Goal: Information Seeking & Learning: Find contact information

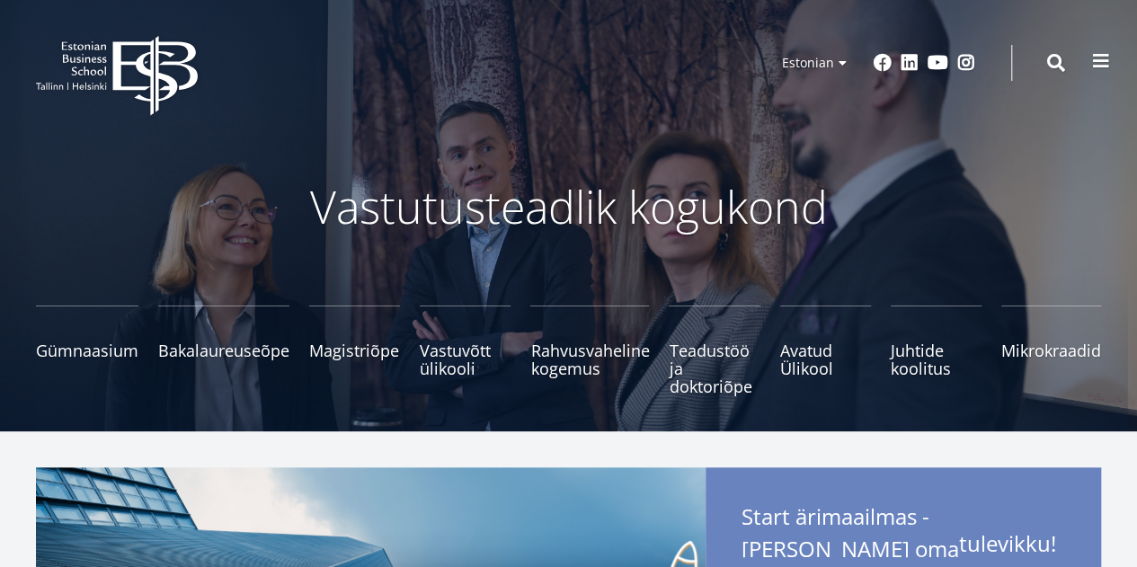
click at [1101, 57] on span at bounding box center [1101, 61] width 18 height 18
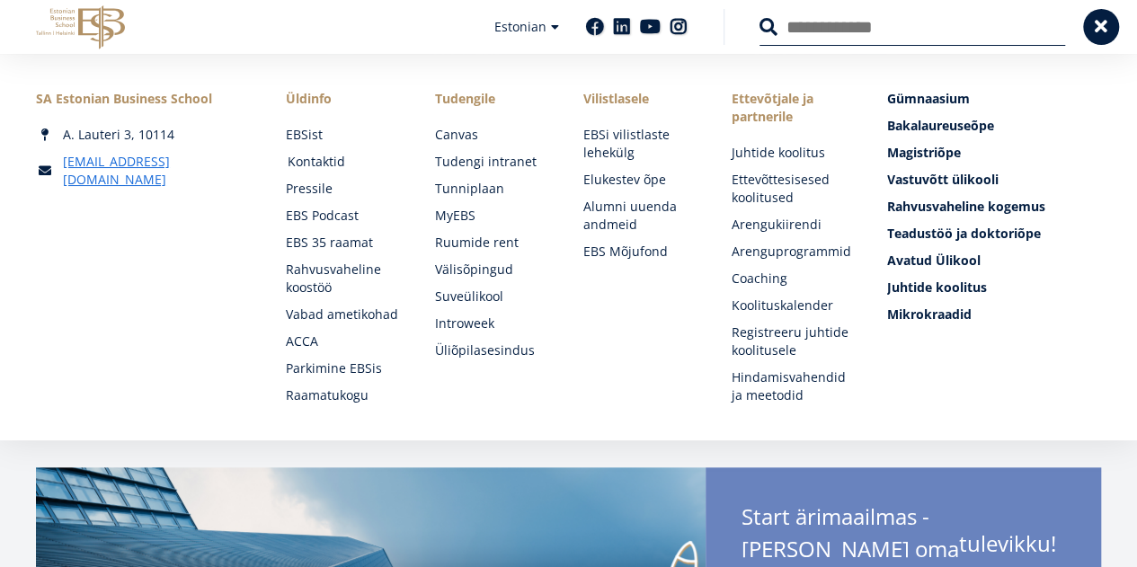
click at [320, 163] on link "Kontaktid" at bounding box center [344, 162] width 112 height 18
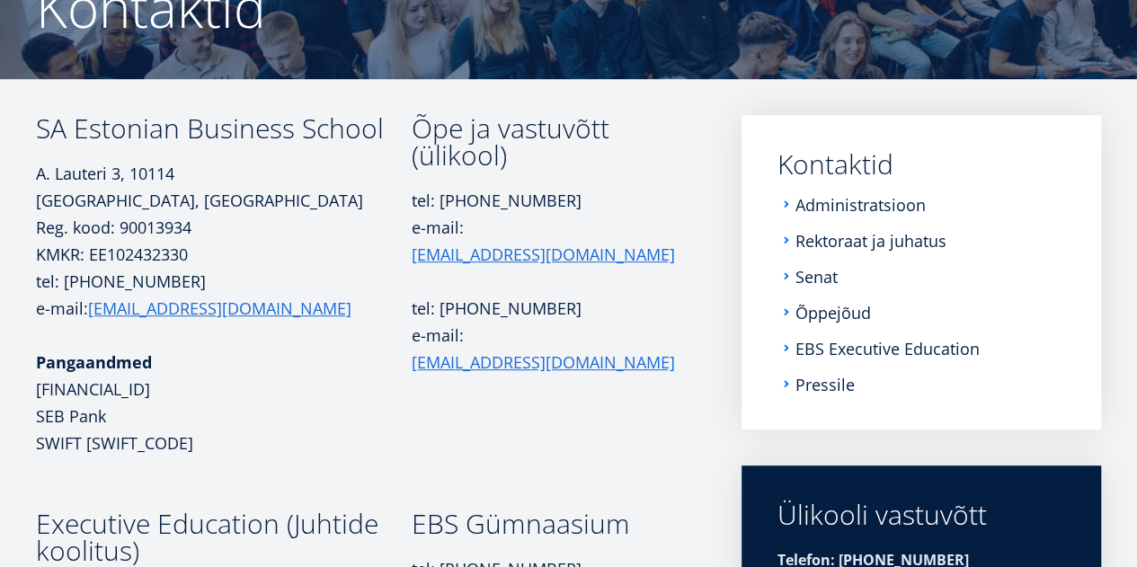
scroll to position [216, 0]
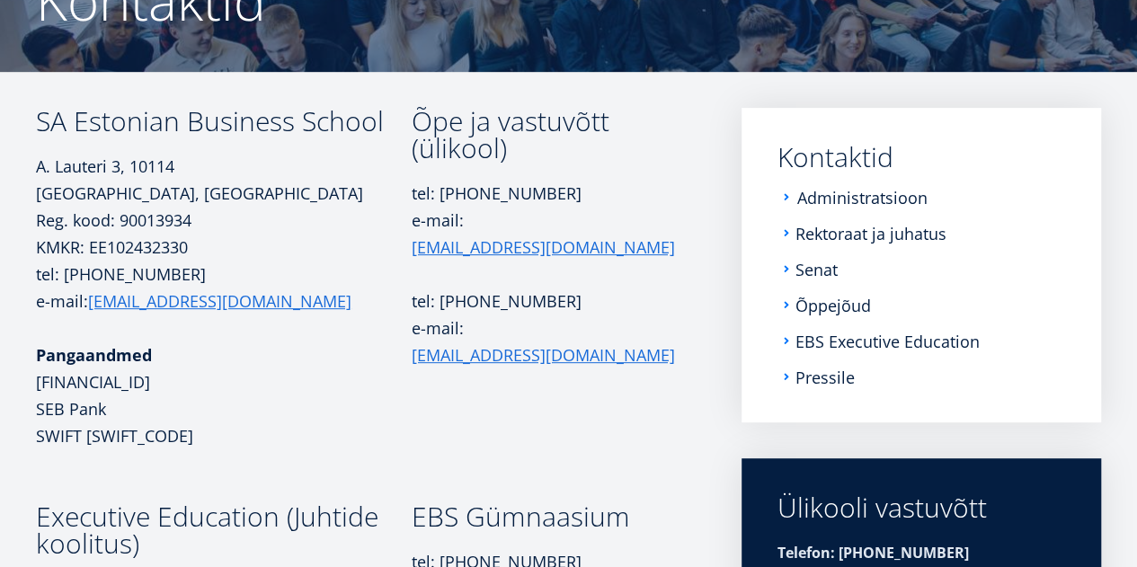
click at [820, 200] on link "Administratsioon" at bounding box center [863, 198] width 130 height 18
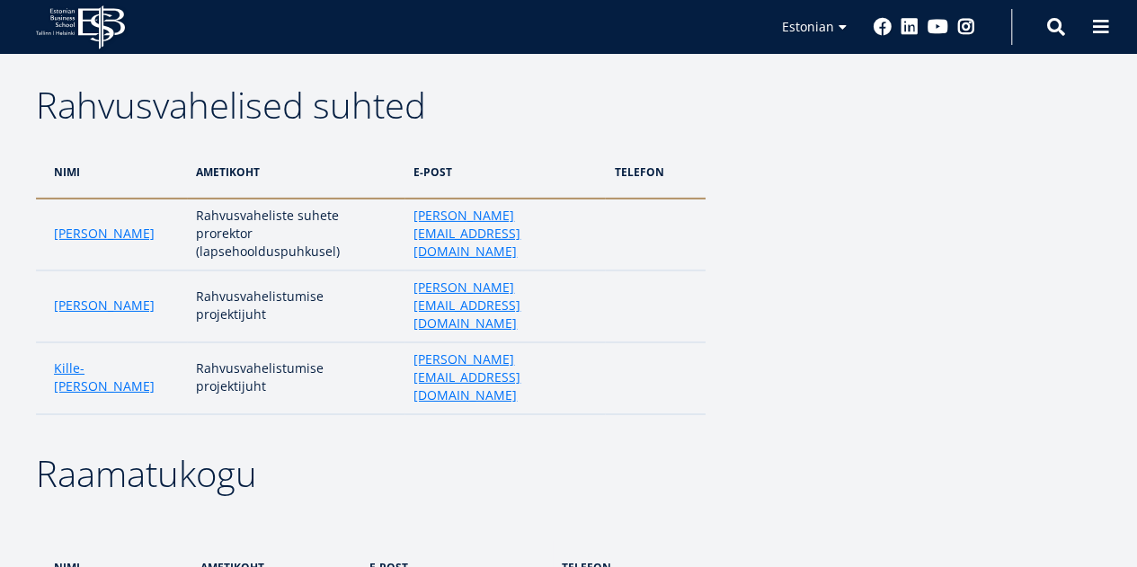
scroll to position [2822, 0]
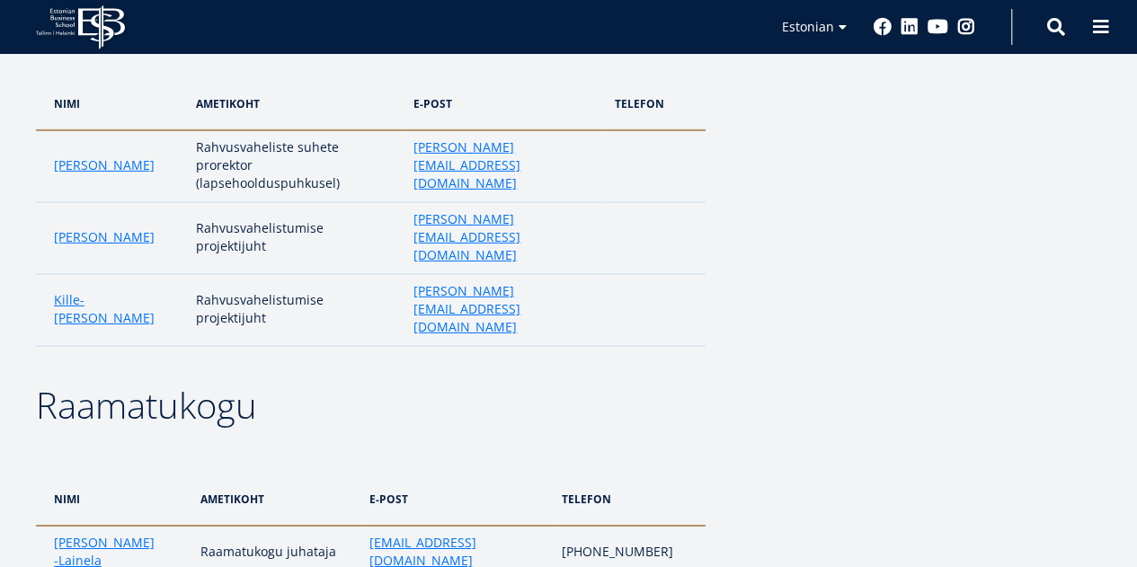
scroll to position [2858, 0]
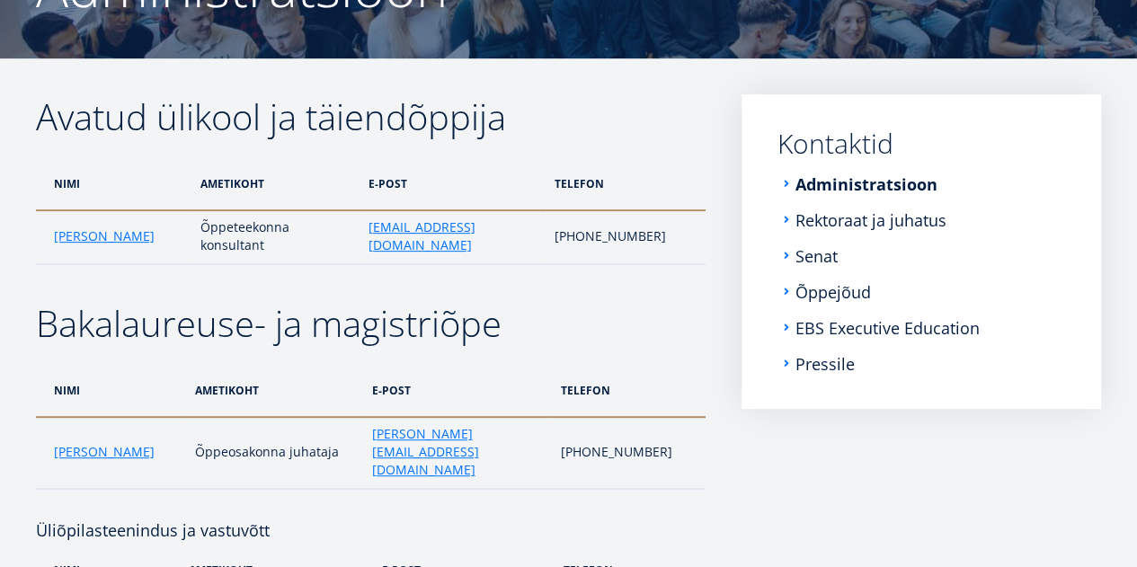
scroll to position [233, 0]
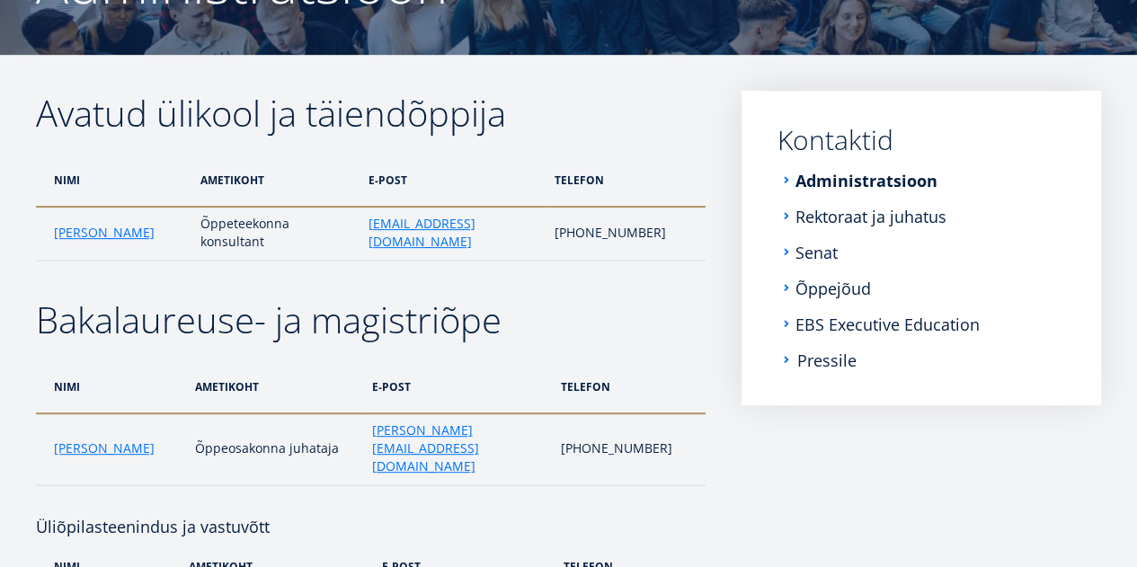
click at [829, 359] on link "Pressile" at bounding box center [827, 361] width 59 height 18
click at [853, 220] on link "Rektoraat ja juhatus" at bounding box center [873, 217] width 151 height 18
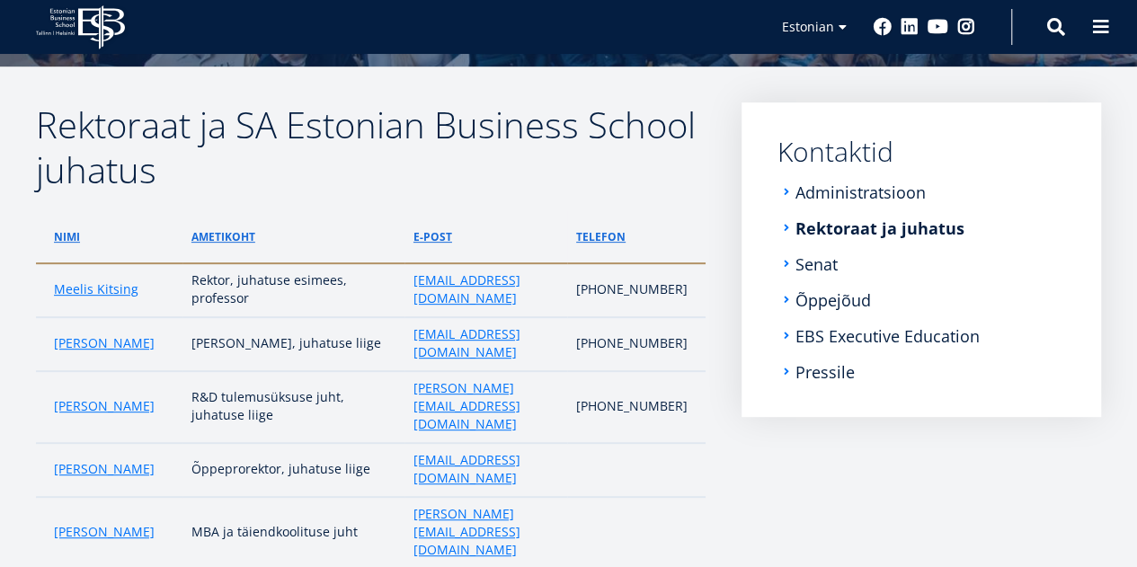
scroll to position [216, 0]
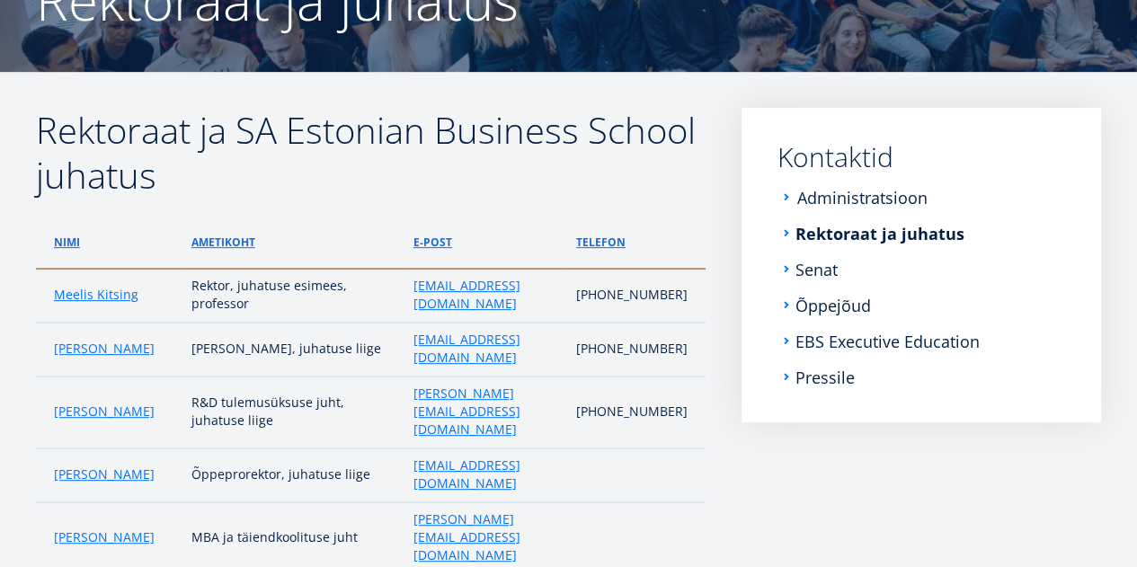
click at [832, 201] on link "Administratsioon" at bounding box center [863, 198] width 130 height 18
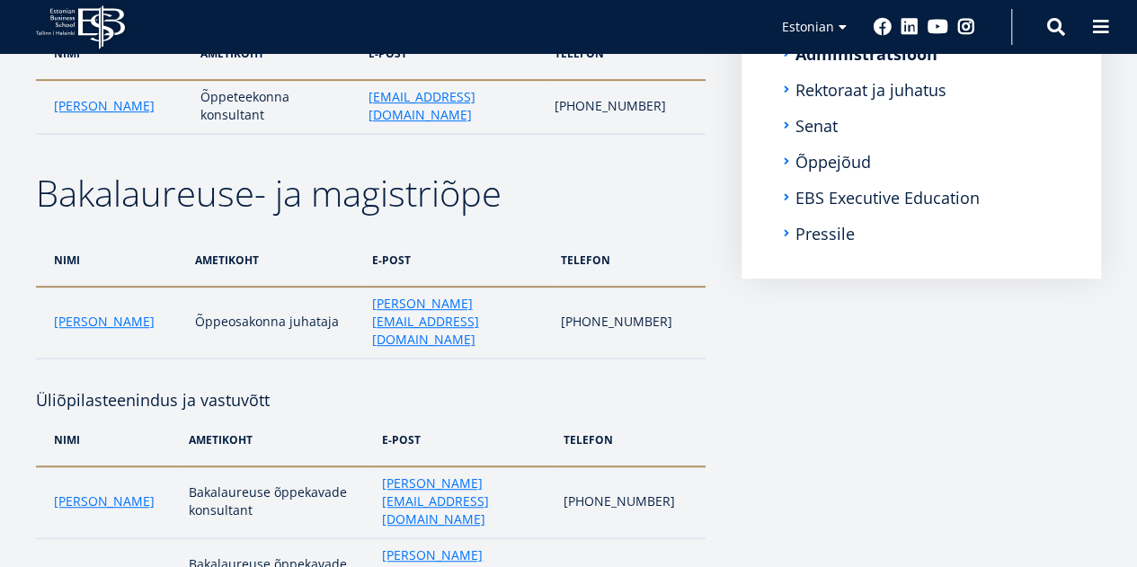
scroll to position [2732, 0]
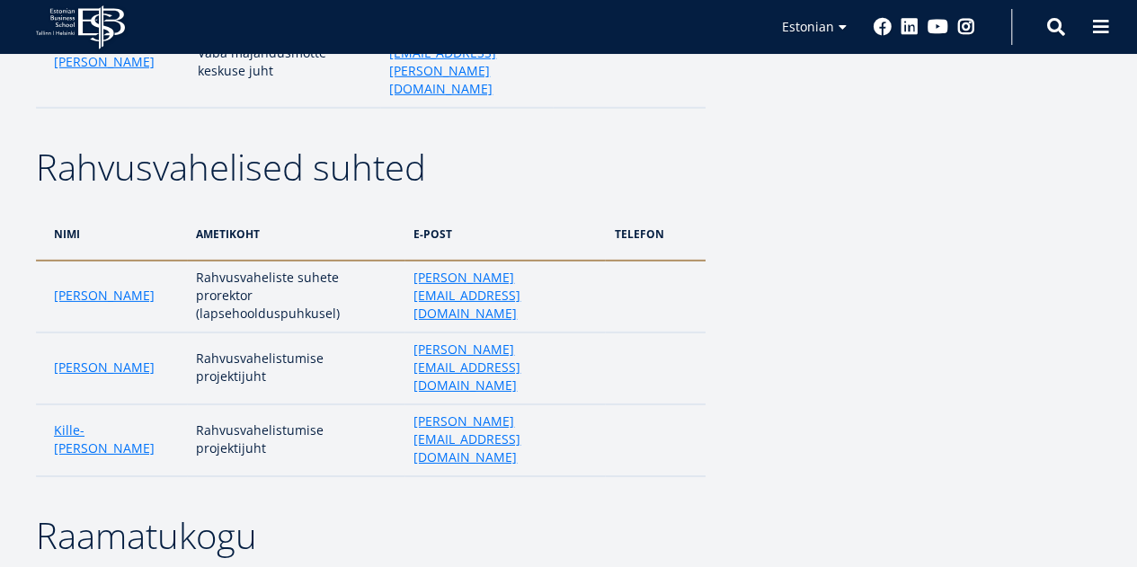
drag, startPoint x: 526, startPoint y: 390, endPoint x: 359, endPoint y: 401, distance: 167.6
copy link "[EMAIL_ADDRESS][DOMAIN_NAME]"
drag, startPoint x: 514, startPoint y: 438, endPoint x: 356, endPoint y: 423, distance: 158.9
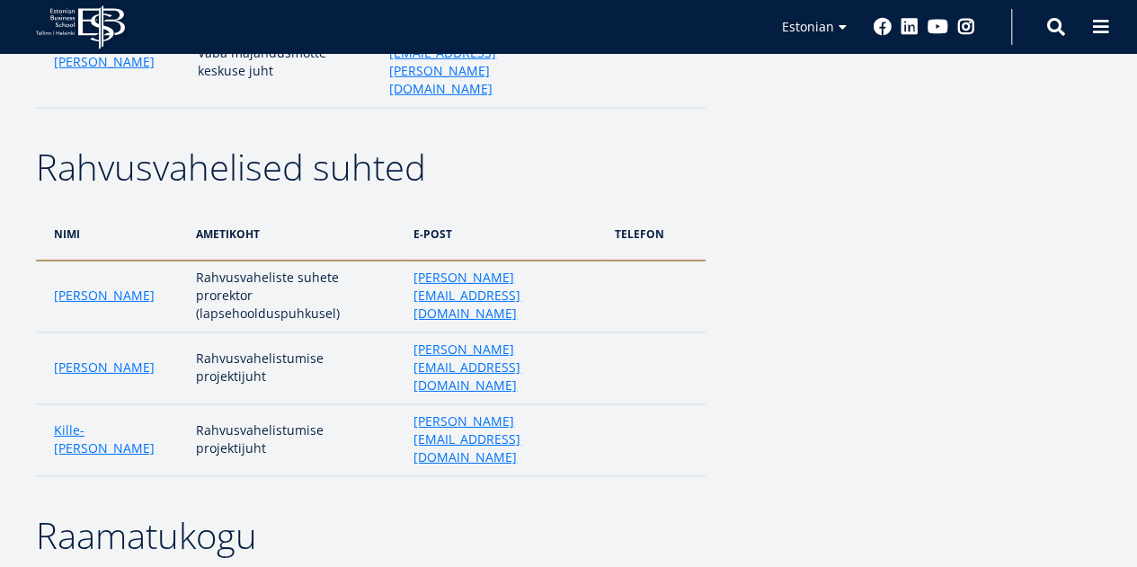
copy link "[EMAIL_ADDRESS][DOMAIN_NAME]"
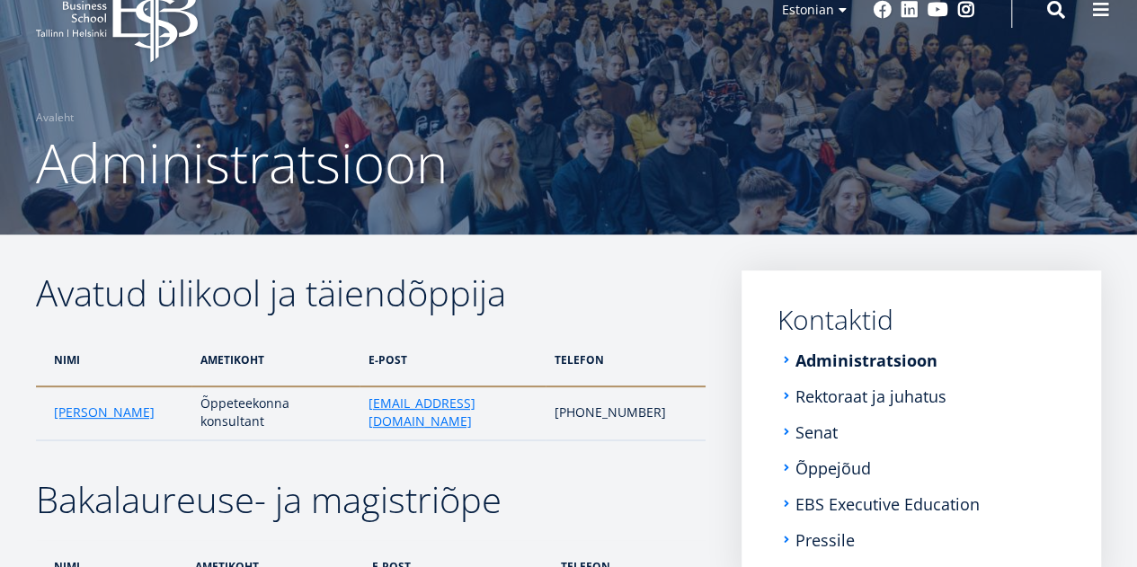
scroll to position [90, 0]
